Goal: Navigation & Orientation: Find specific page/section

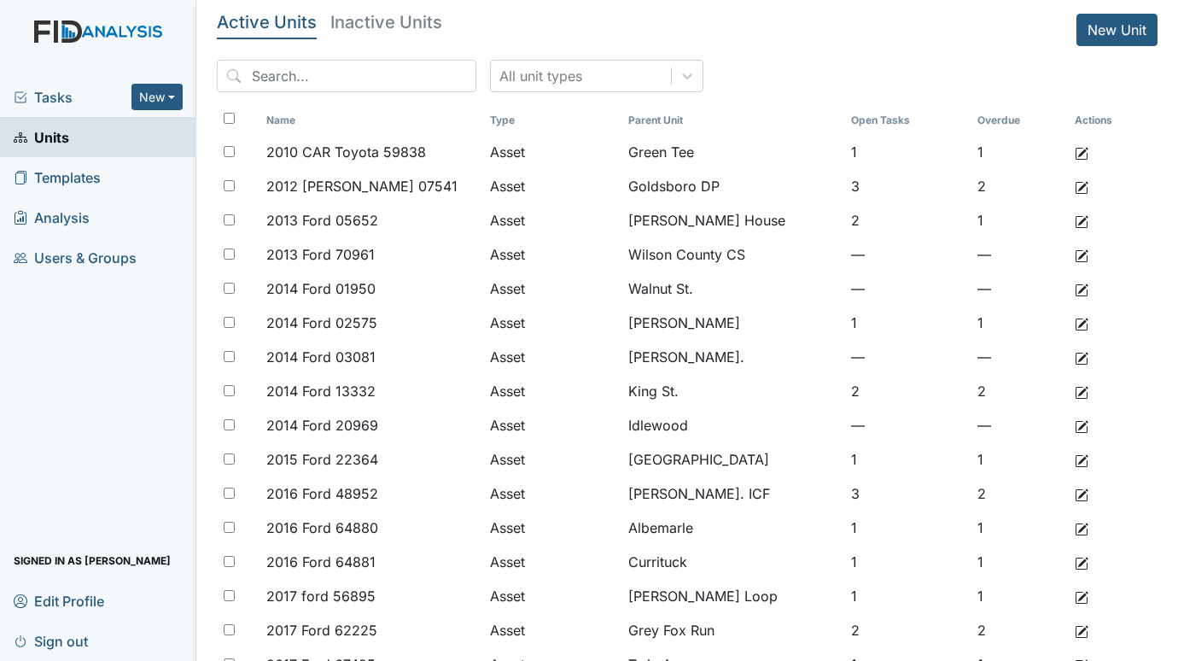
click at [67, 103] on span "Tasks" at bounding box center [73, 97] width 118 height 20
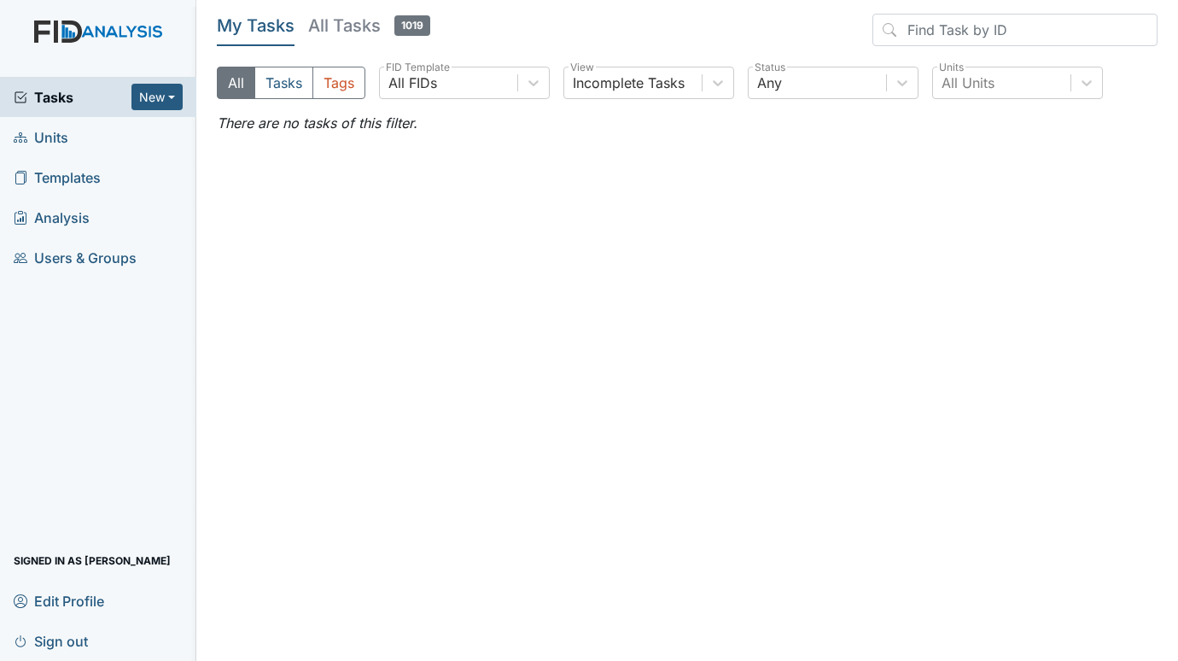
click at [71, 142] on link "Units" at bounding box center [98, 137] width 196 height 40
